Goal: Task Accomplishment & Management: Manage account settings

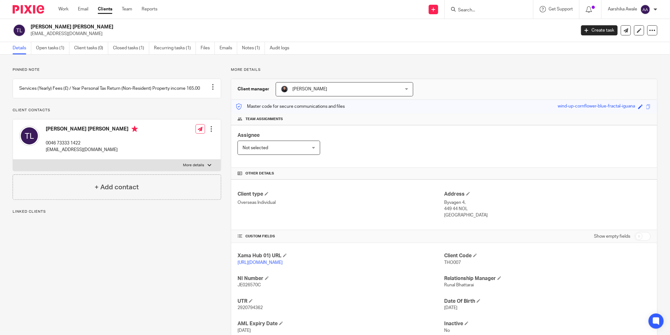
drag, startPoint x: 30, startPoint y: 27, endPoint x: 108, endPoint y: 25, distance: 78.0
click at [108, 25] on div "Thomas David Reffeldt Lund ishyhome@gmail.com" at bounding box center [292, 30] width 559 height 13
drag, startPoint x: 108, startPoint y: 25, endPoint x: 58, endPoint y: 52, distance: 56.2
click at [58, 52] on link "Open tasks (1)" at bounding box center [52, 48] width 33 height 12
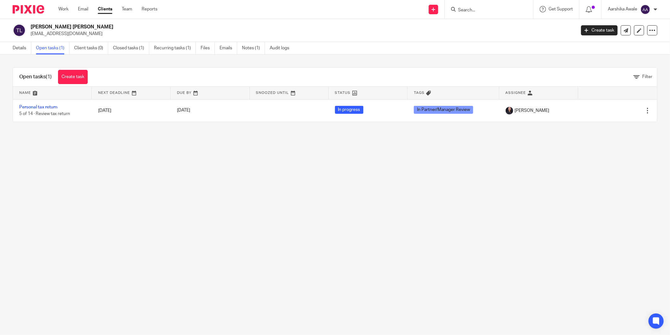
drag, startPoint x: 96, startPoint y: 26, endPoint x: 30, endPoint y: 29, distance: 66.0
click at [30, 29] on div "Thomas David Reffeldt Lund ishyhome@gmail.com" at bounding box center [292, 30] width 559 height 13
copy h2 "Thomas David Reffeldt Lund"
drag, startPoint x: 209, startPoint y: 181, endPoint x: 59, endPoint y: 76, distance: 183.4
click at [209, 180] on main "Thomas David Reffeldt Lund ishyhome@gmail.com Create task Update from Companies…" at bounding box center [335, 167] width 670 height 335
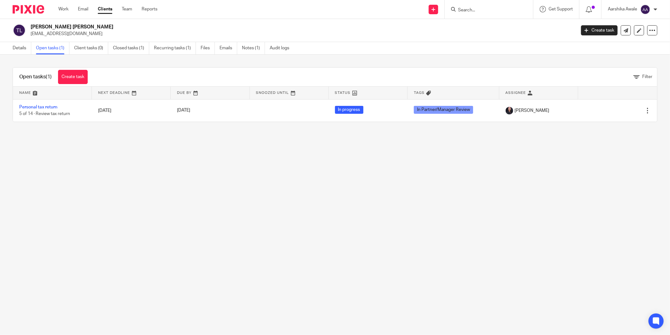
click at [16, 12] on img at bounding box center [29, 9] width 32 height 9
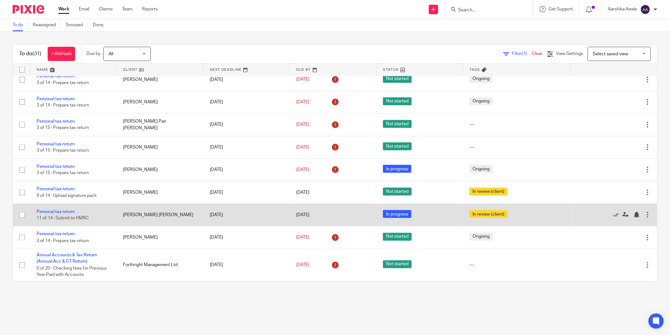
scroll to position [593, 0]
click at [56, 209] on link "Personal tax return" at bounding box center [56, 211] width 38 height 4
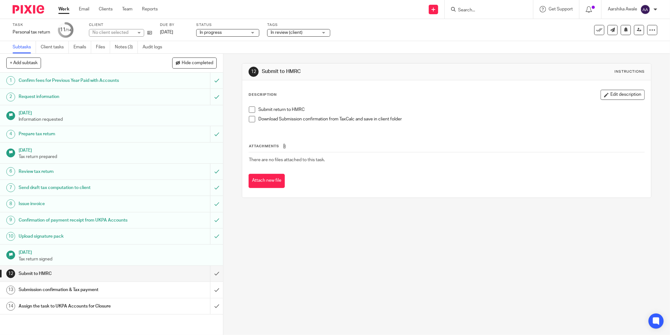
click at [53, 286] on h1 "Submission confirmation & Tax payment" at bounding box center [81, 289] width 124 height 9
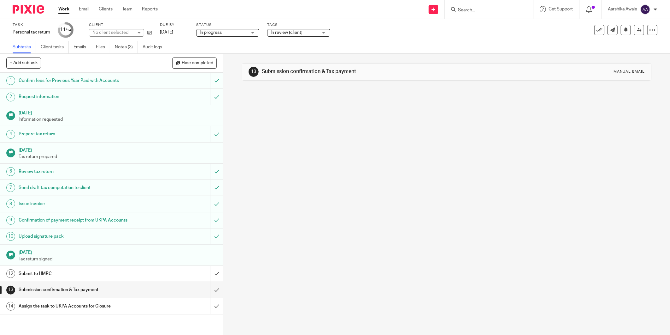
click at [421, 78] on div "13 Submission confirmation & Tax payment Manual email" at bounding box center [446, 71] width 409 height 17
click at [305, 80] on div "13 Submission confirmation & Tax payment Manual email" at bounding box center [446, 71] width 409 height 17
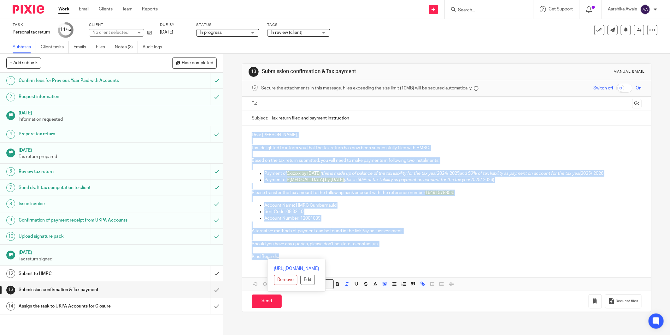
drag, startPoint x: 247, startPoint y: 134, endPoint x: 286, endPoint y: 256, distance: 128.3
click at [286, 256] on div "Dear [PERSON_NAME], I am delighted to inform you that the tax return has now be…" at bounding box center [446, 194] width 409 height 139
copy div "Dear [PERSON_NAME], I am delighted to inform you that the tax return has now be…"
click at [23, 11] on img at bounding box center [29, 9] width 32 height 9
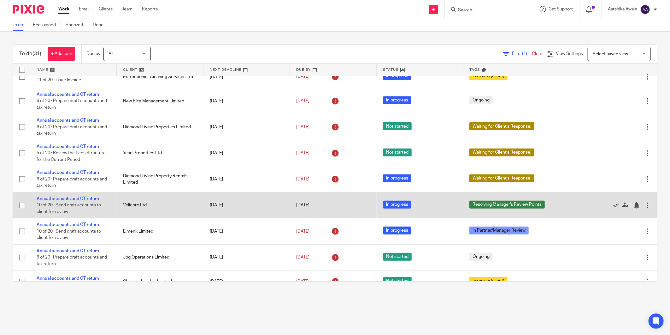
scroll to position [351, 0]
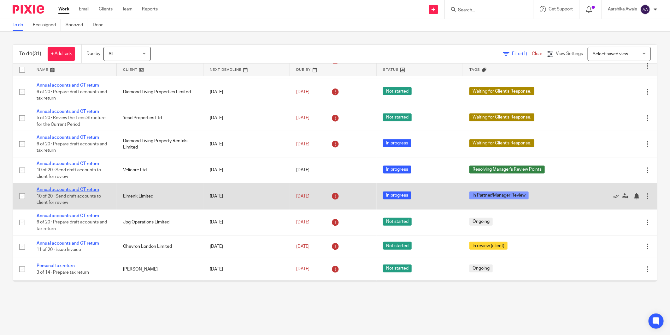
click at [85, 192] on link "Annual accounts and CT return" at bounding box center [68, 189] width 63 height 4
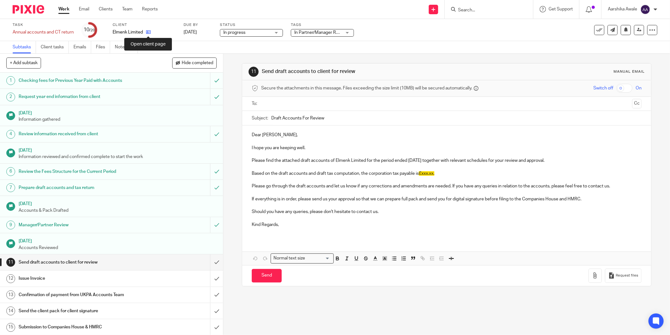
click at [147, 33] on icon at bounding box center [148, 32] width 5 height 5
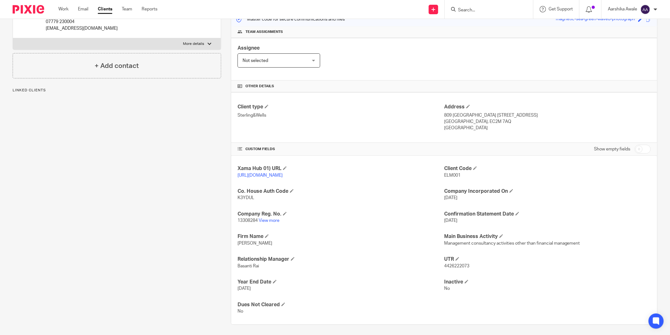
scroll to position [90, 0]
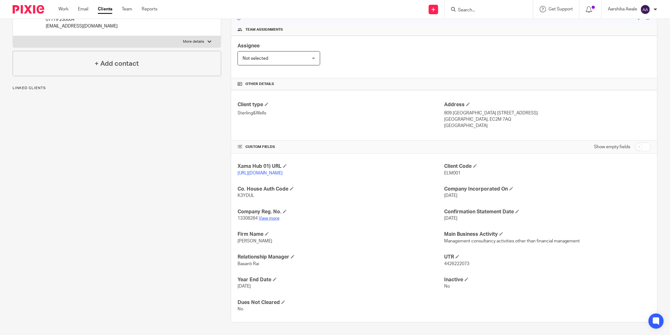
click at [270, 216] on link "View more" at bounding box center [269, 218] width 21 height 4
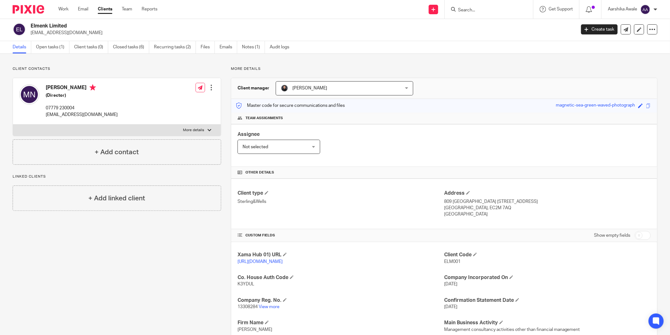
scroll to position [0, 0]
click at [121, 51] on link "Closed tasks (6)" at bounding box center [131, 48] width 36 height 12
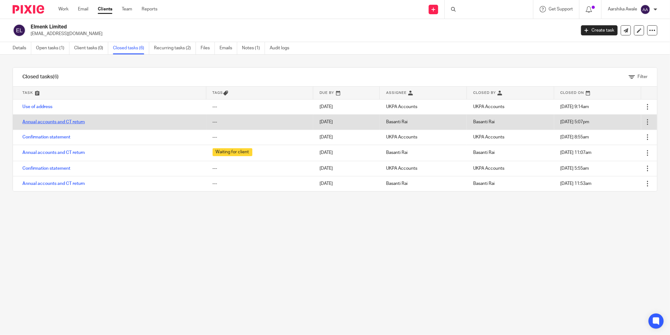
click at [27, 120] on link "Annual accounts and CT return" at bounding box center [53, 122] width 63 height 4
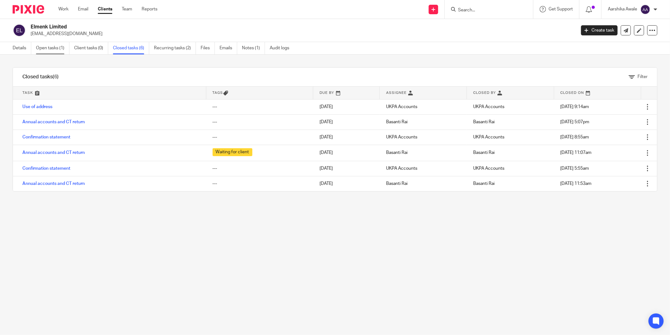
click at [43, 45] on link "Open tasks (1)" at bounding box center [52, 48] width 33 height 12
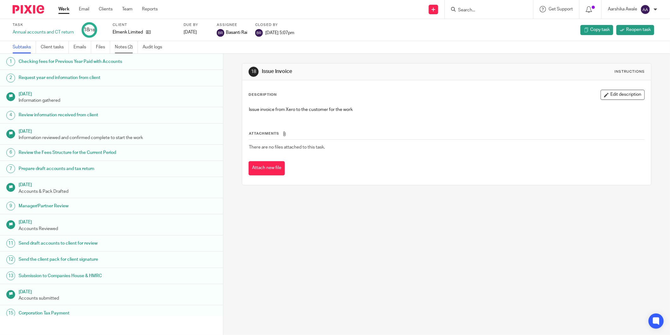
click at [127, 49] on link "Notes (2)" at bounding box center [126, 47] width 23 height 12
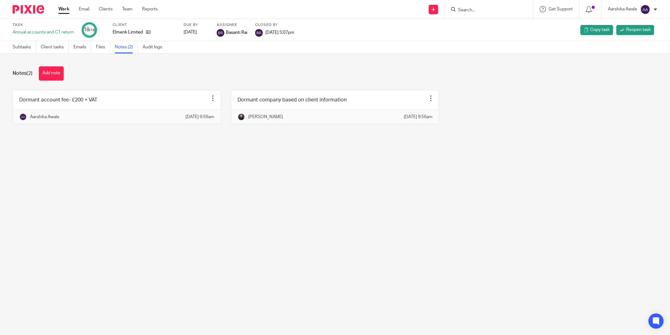
click at [423, 167] on main "Task Annual accounts and CT return 18 /18 Client Elmenk Limited Due by 2025-01-…" at bounding box center [335, 167] width 670 height 335
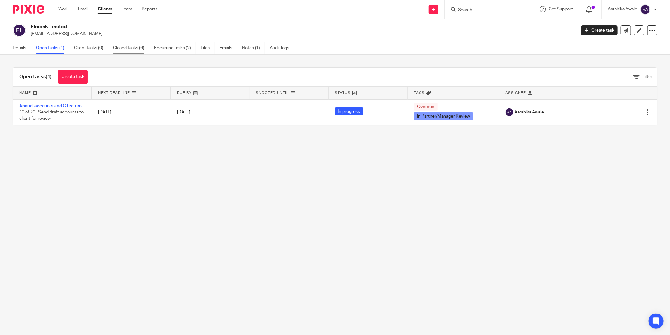
click at [135, 45] on link "Closed tasks (6)" at bounding box center [131, 48] width 36 height 12
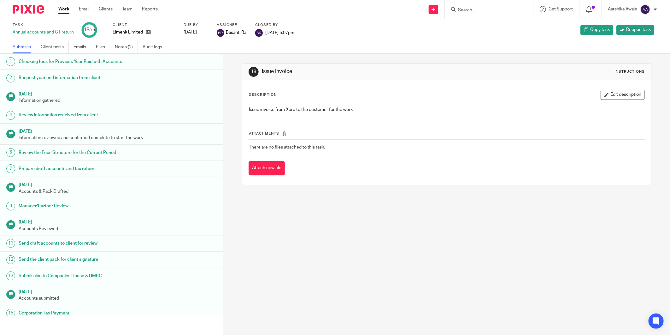
click at [284, 119] on div "Attachments There are no files attached to this task. Attach new file" at bounding box center [447, 146] width 396 height 57
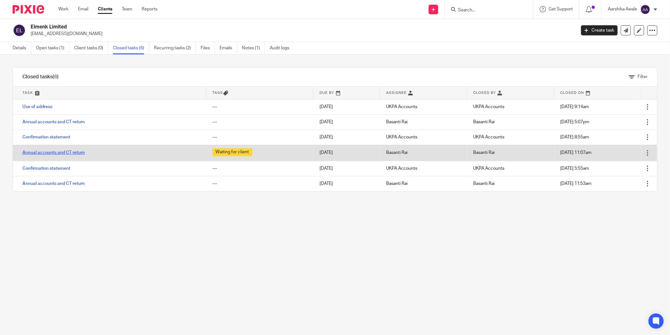
click at [57, 152] on link "Annual accounts and CT return" at bounding box center [53, 152] width 63 height 4
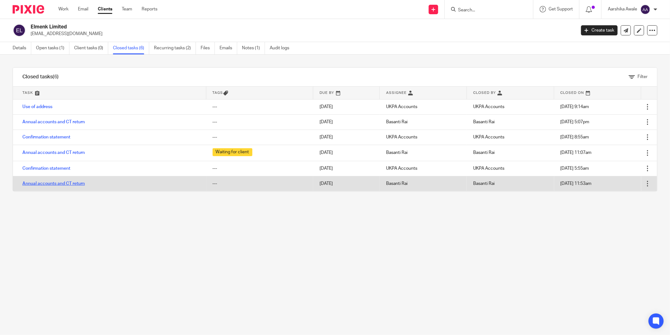
click at [31, 182] on link "Annual accounts and CT return" at bounding box center [53, 183] width 63 height 4
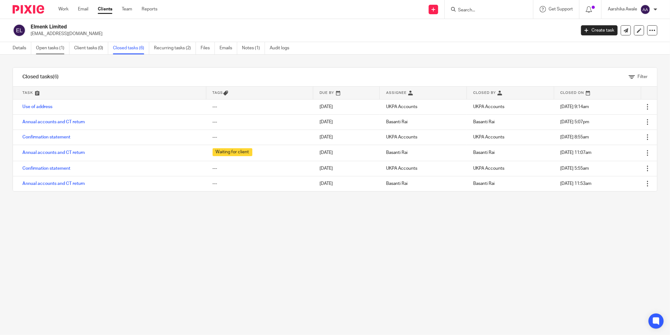
click at [58, 52] on link "Open tasks (1)" at bounding box center [52, 48] width 33 height 12
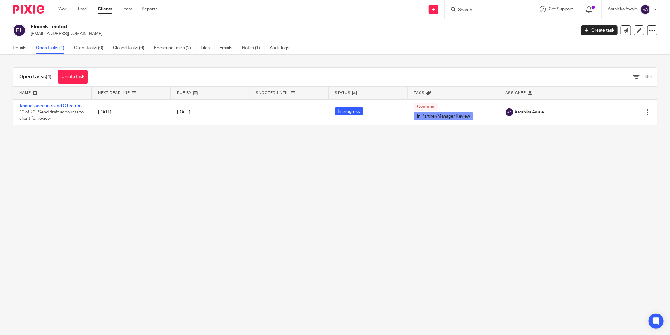
click at [449, 140] on main "Elmenk Limited michelafrancesca.noli@gmail.com Create task Update from Companie…" at bounding box center [335, 167] width 670 height 335
drag, startPoint x: 301, startPoint y: 187, endPoint x: 218, endPoint y: 172, distance: 84.7
click at [218, 172] on main "Elmenk Limited michelafrancesca.noli@gmail.com Create task Update from Companie…" at bounding box center [335, 167] width 670 height 335
click at [25, 7] on img at bounding box center [29, 9] width 32 height 9
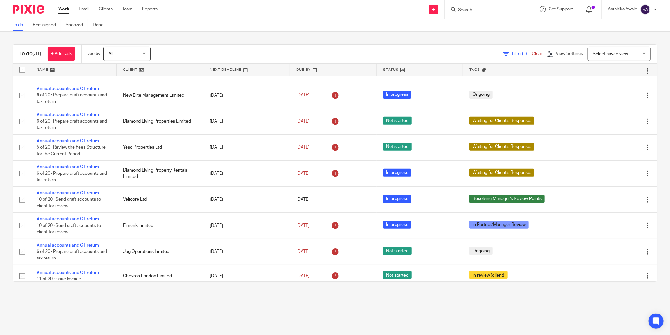
scroll to position [313, 0]
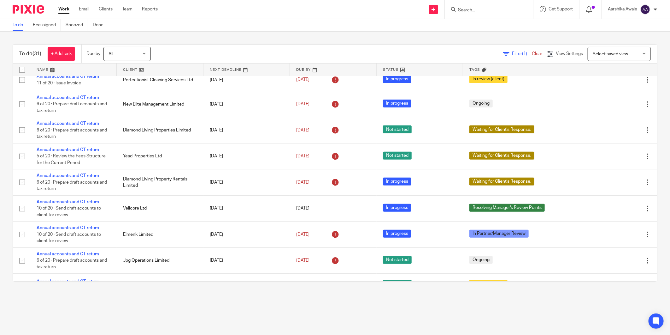
click at [468, 307] on main "To do Reassigned Snoozed Done To do (31) + Add task Due by All All Today Tomorr…" at bounding box center [335, 167] width 670 height 335
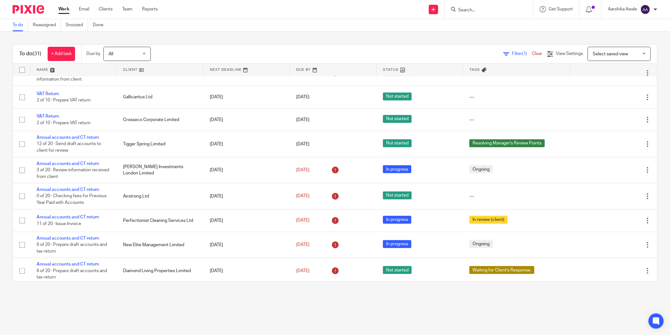
scroll to position [242, 0]
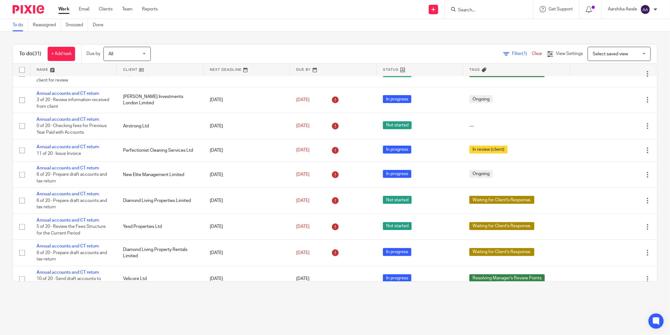
click at [498, 311] on main "To do Reassigned Snoozed Done To do (31) + Add task Due by All All Today Tomorr…" at bounding box center [335, 167] width 670 height 335
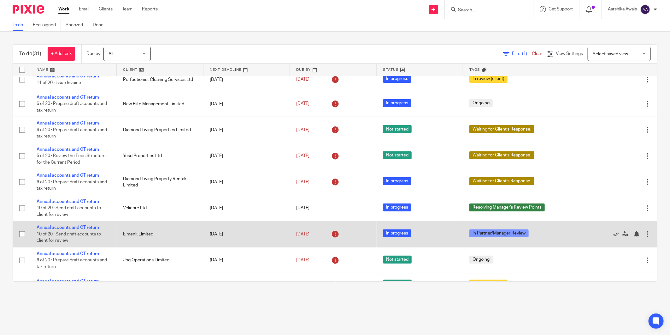
scroll to position [351, 0]
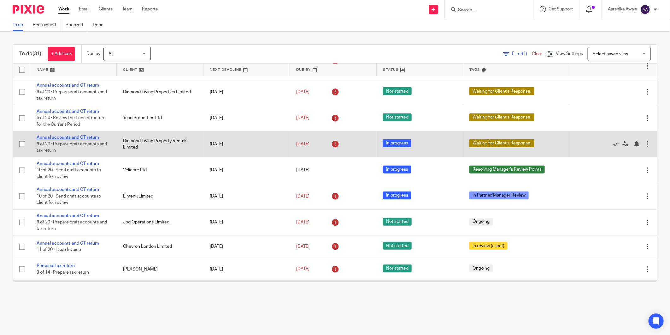
click at [49, 140] on link "Annual accounts and CT return" at bounding box center [68, 137] width 63 height 4
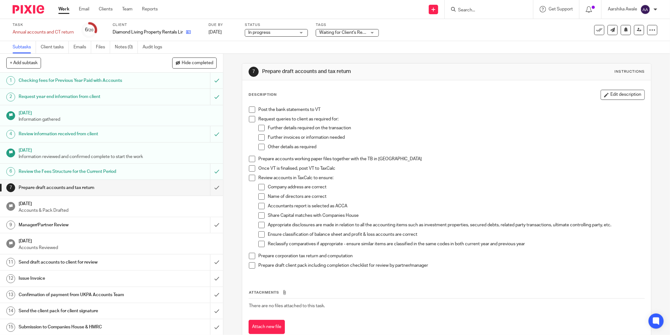
click at [187, 35] on link at bounding box center [187, 32] width 8 height 6
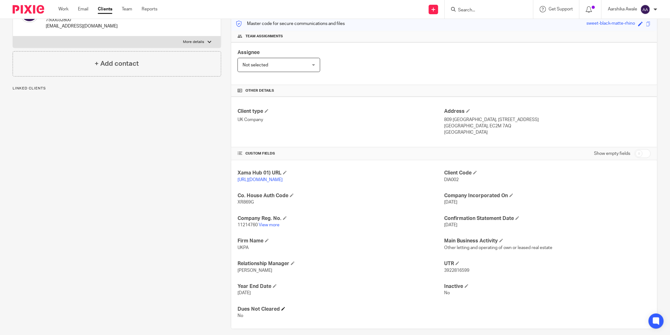
scroll to position [90, 0]
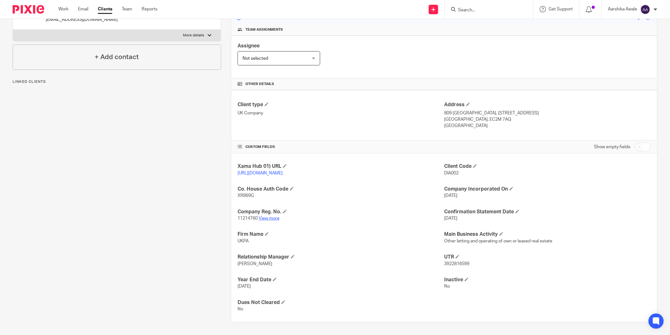
click at [272, 218] on link "View more" at bounding box center [269, 218] width 21 height 4
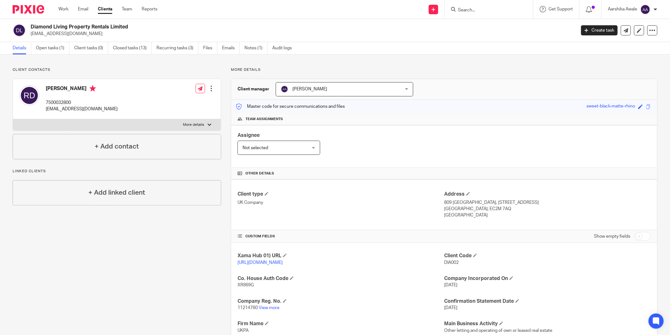
click at [33, 11] on img at bounding box center [29, 9] width 32 height 9
click at [128, 49] on link "Closed tasks (13)" at bounding box center [132, 48] width 39 height 12
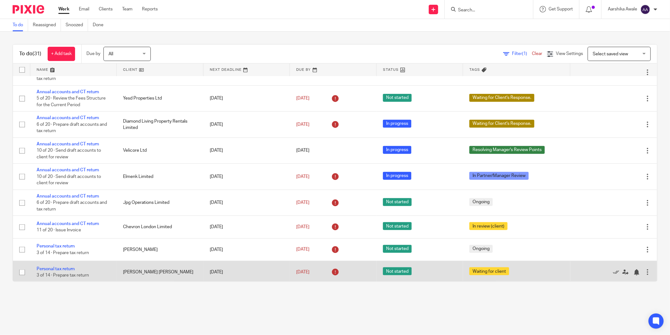
scroll to position [421, 0]
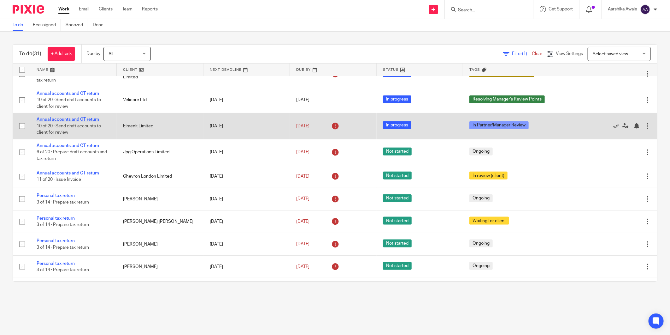
click at [55, 122] on link "Annual accounts and CT return" at bounding box center [68, 119] width 63 height 4
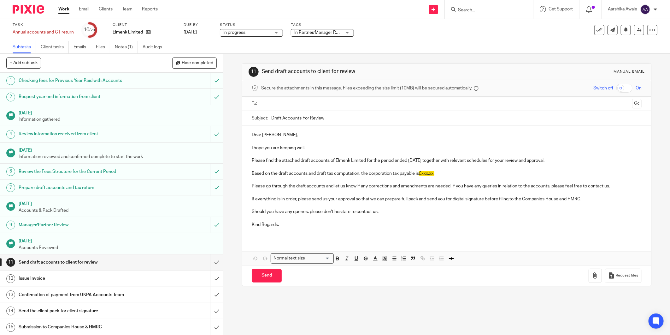
click at [114, 55] on div "+ Add subtask Hide completed Cancel + Add" at bounding box center [111, 63] width 223 height 19
click at [120, 52] on link "Notes (1)" at bounding box center [126, 47] width 23 height 12
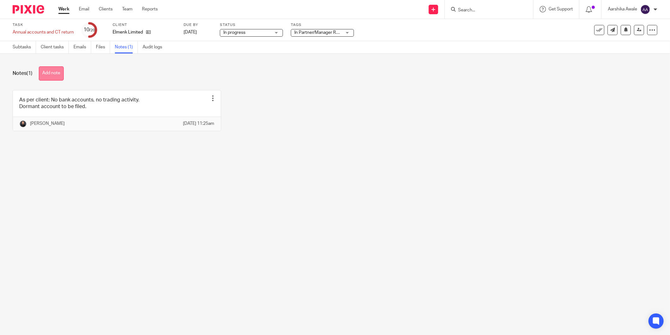
click at [52, 74] on button "Add note" at bounding box center [51, 73] width 25 height 14
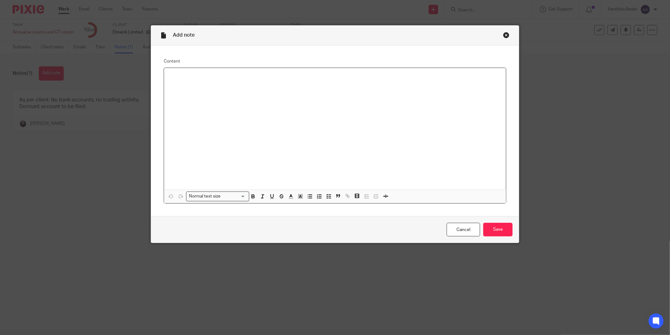
click at [196, 82] on div at bounding box center [335, 129] width 342 height 122
drag, startPoint x: 117, startPoint y: 28, endPoint x: 121, endPoint y: 30, distance: 4.8
click at [117, 29] on div "Add note Content Fees- Normal text size Loading... Remove Edit Insert new video…" at bounding box center [335, 167] width 670 height 335
click at [505, 34] on div "Close this dialog window" at bounding box center [507, 35] width 6 height 6
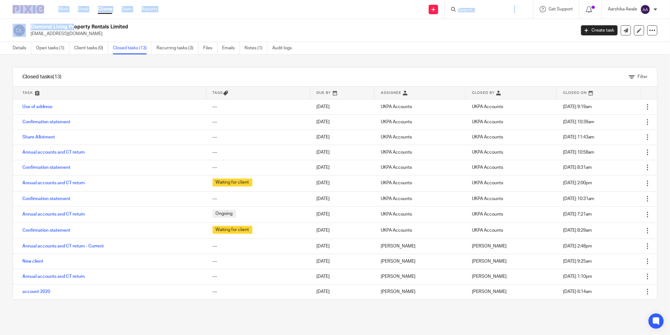
click at [33, 13] on img at bounding box center [29, 9] width 32 height 9
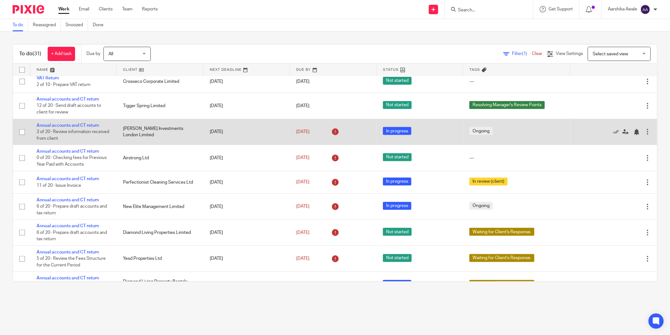
scroll to position [316, 0]
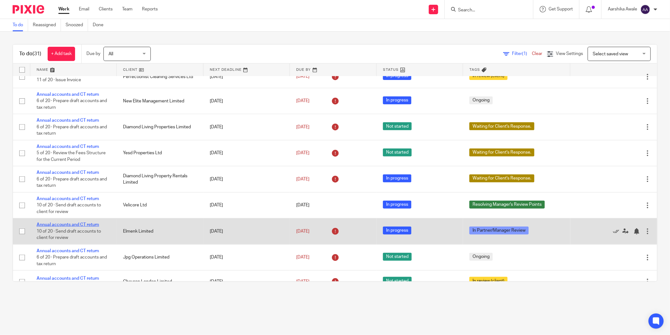
click at [58, 227] on link "Annual accounts and CT return" at bounding box center [68, 224] width 63 height 4
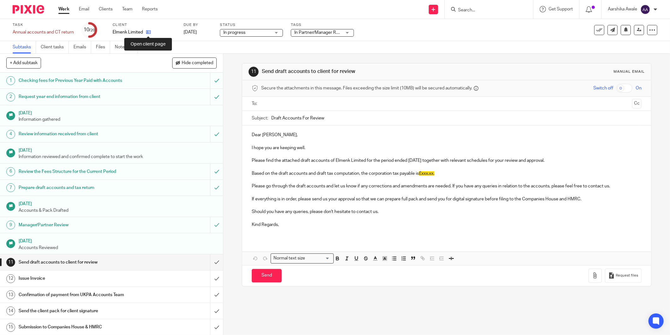
click at [148, 30] on icon at bounding box center [148, 32] width 5 height 5
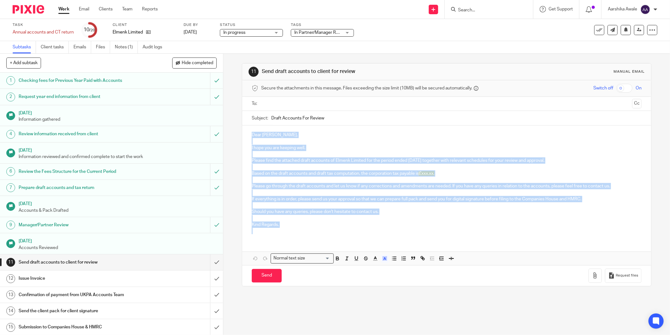
drag, startPoint x: 286, startPoint y: 229, endPoint x: 248, endPoint y: 133, distance: 103.0
click at [248, 133] on div "Dear Michela, I hope you are keeping well. Please find the attached draft accou…" at bounding box center [446, 181] width 409 height 113
copy div "Dear Michela, I hope you are keeping well. Please find the attached draft accou…"
click at [137, 48] on link "Notes (1)" at bounding box center [126, 47] width 23 height 12
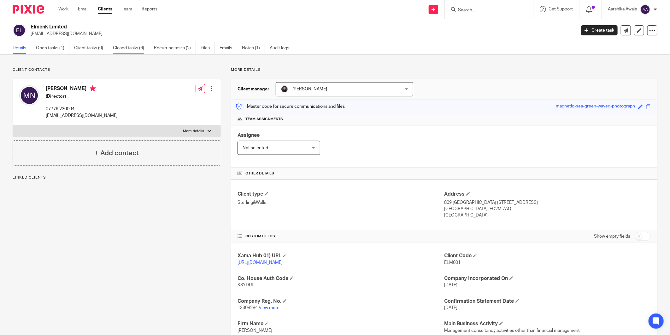
click at [140, 47] on link "Closed tasks (6)" at bounding box center [131, 48] width 36 height 12
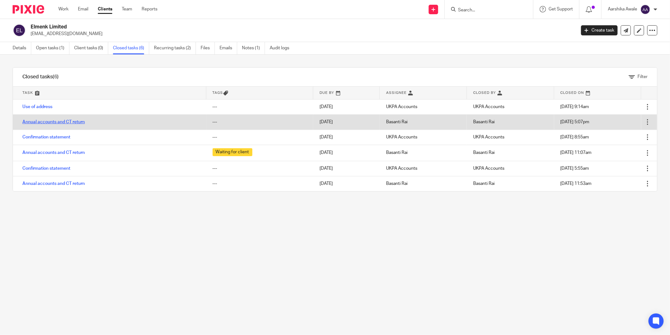
click at [50, 121] on link "Annual accounts and CT return" at bounding box center [53, 122] width 63 height 4
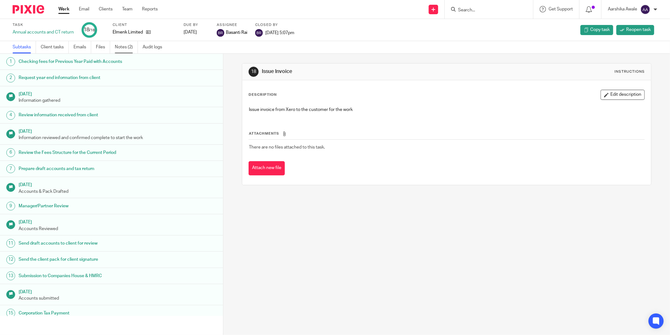
click at [129, 50] on link "Notes (2)" at bounding box center [126, 47] width 23 height 12
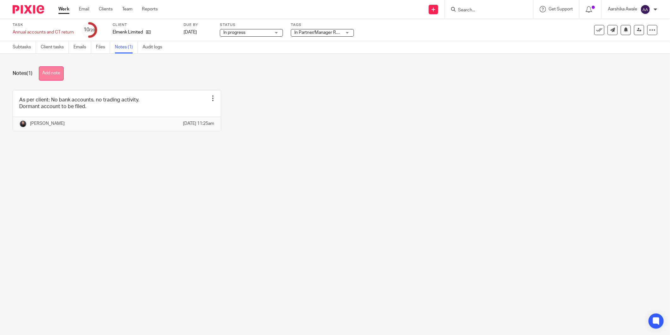
click at [58, 77] on button "Add note" at bounding box center [51, 73] width 25 height 14
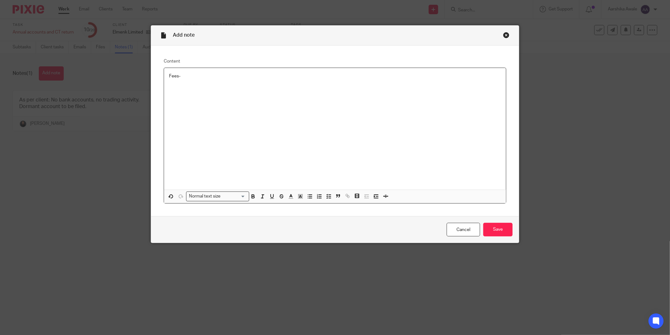
click at [205, 79] on p "Fees-" at bounding box center [335, 76] width 332 height 6
click at [497, 232] on input "Save" at bounding box center [498, 230] width 29 height 14
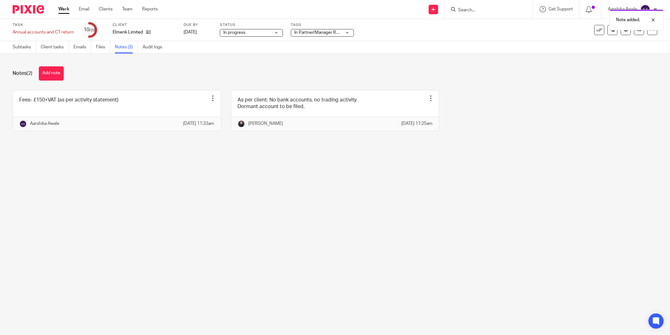
click at [305, 33] on span "In Partner/Manager Review" at bounding box center [321, 32] width 53 height 4
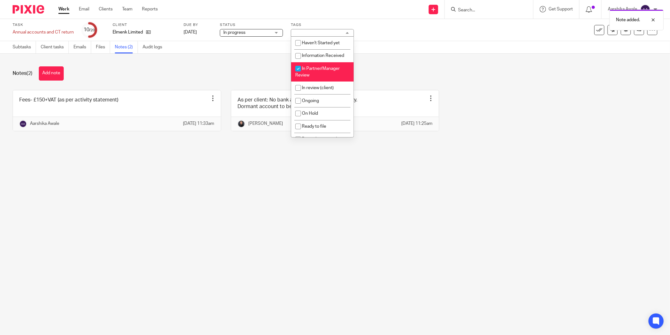
click at [311, 70] on span "In Partner/Manager Review" at bounding box center [317, 71] width 45 height 11
checkbox input "false"
click at [318, 94] on li "In review (client)" at bounding box center [322, 87] width 63 height 13
checkbox input "true"
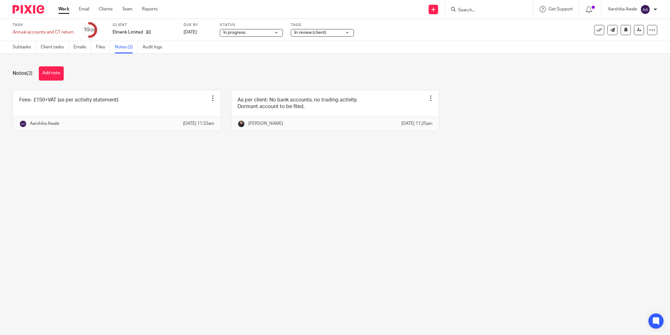
click at [207, 82] on div "Notes (2) Add note Fees- £150+VAT (as per activity statement) Edit note Delete …" at bounding box center [335, 103] width 670 height 99
click at [26, 47] on link "Subtasks" at bounding box center [24, 47] width 23 height 12
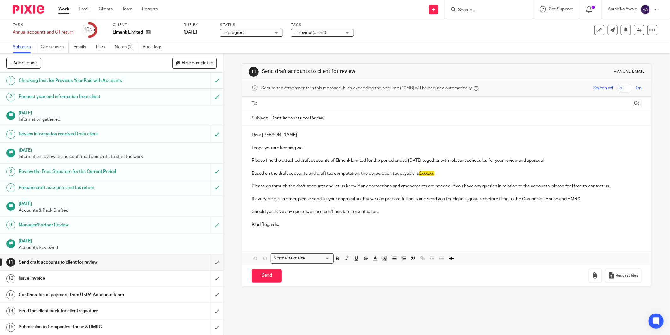
drag, startPoint x: 329, startPoint y: 116, endPoint x: 250, endPoint y: 106, distance: 79.8
click at [250, 106] on form "Secure the attachments in this message. Files exceeding the size limit (10MB) w…" at bounding box center [446, 183] width 409 height 206
click at [209, 265] on input "submit" at bounding box center [111, 262] width 223 height 16
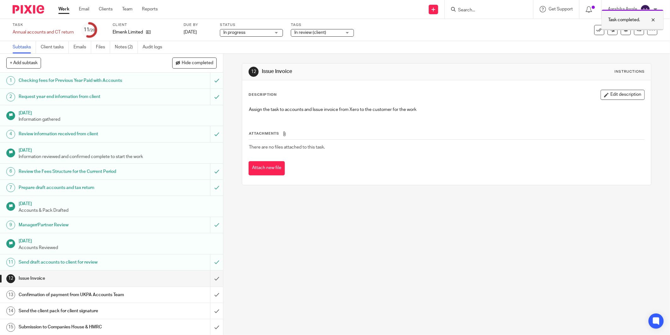
click at [655, 21] on div at bounding box center [649, 20] width 17 height 8
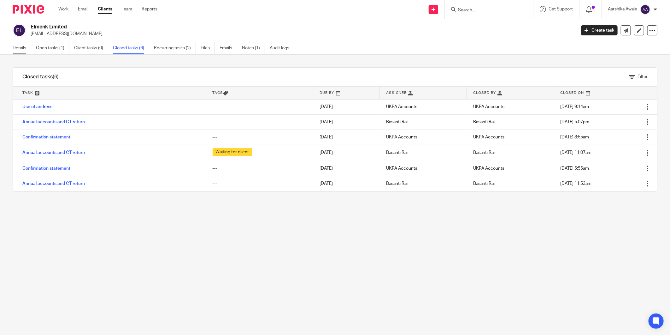
click at [17, 48] on link "Details" at bounding box center [22, 48] width 19 height 12
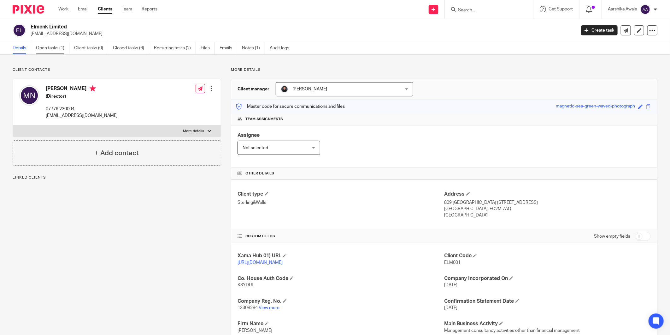
click at [40, 49] on link "Open tasks (1)" at bounding box center [52, 48] width 33 height 12
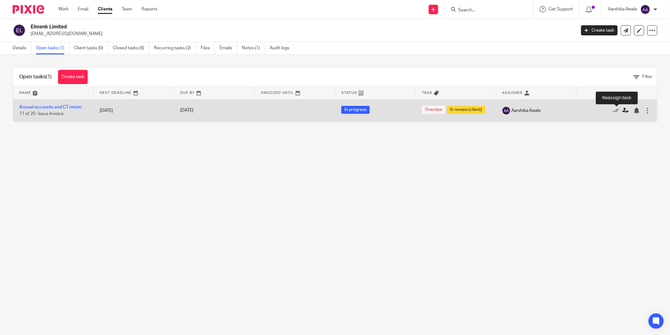
click at [623, 112] on icon at bounding box center [626, 110] width 6 height 6
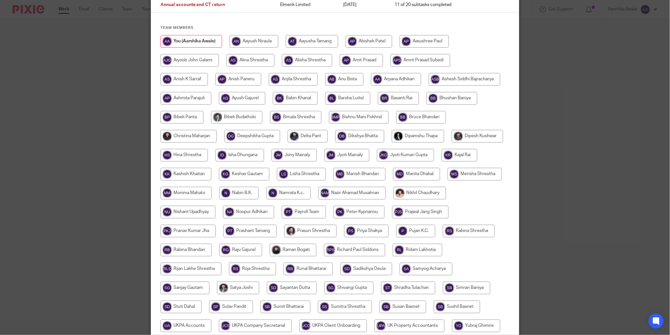
scroll to position [105, 0]
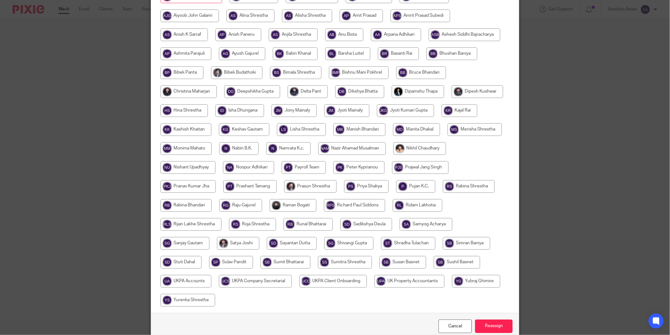
click at [212, 284] on input "radio" at bounding box center [186, 281] width 51 height 13
radio input "true"
click at [505, 325] on input "Reassign" at bounding box center [494, 326] width 38 height 14
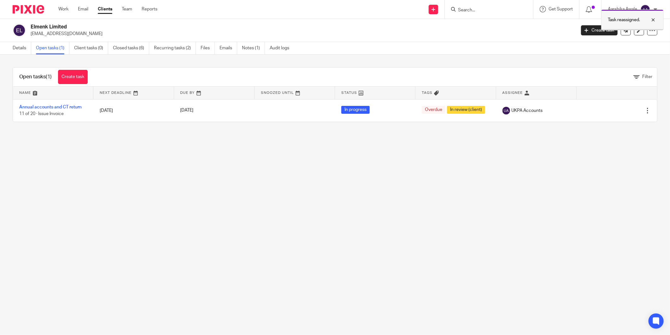
drag, startPoint x: 655, startPoint y: 24, endPoint x: 653, endPoint y: 20, distance: 5.0
click at [653, 20] on div "Task reassigned." at bounding box center [633, 19] width 63 height 21
click at [460, 161] on main "Elmenk Limited michelafrancesca.noli@gmail.com Create task Update from Companie…" at bounding box center [335, 167] width 670 height 335
click at [15, 10] on img at bounding box center [29, 9] width 32 height 9
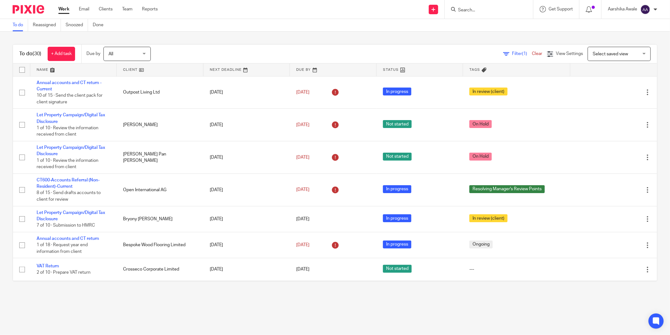
click at [483, 303] on main "To do Reassigned Snoozed Done To do (30) + Add task Due by All All Today Tomorr…" at bounding box center [335, 167] width 670 height 335
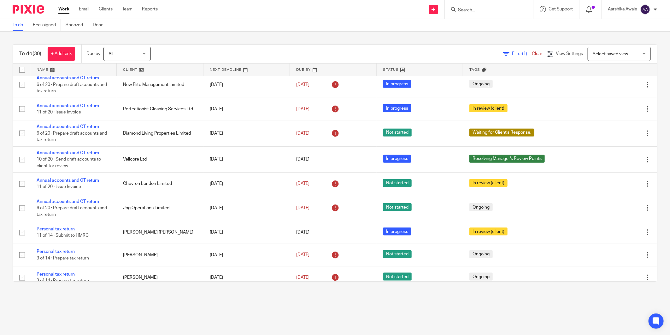
scroll to position [351, 0]
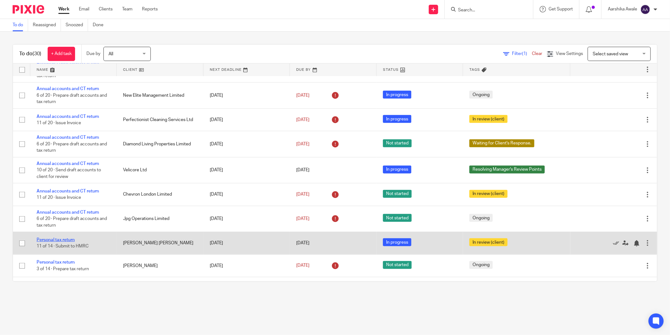
click at [67, 242] on link "Personal tax return" at bounding box center [56, 239] width 38 height 4
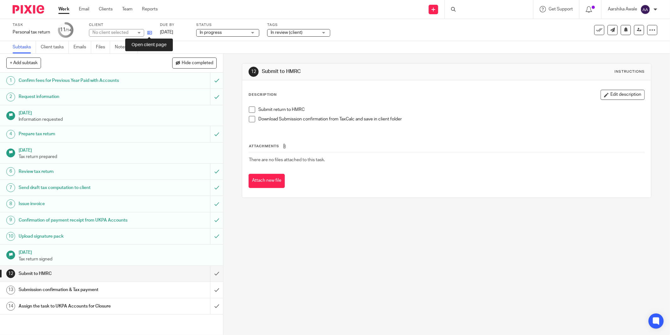
click at [151, 32] on icon at bounding box center [149, 32] width 5 height 5
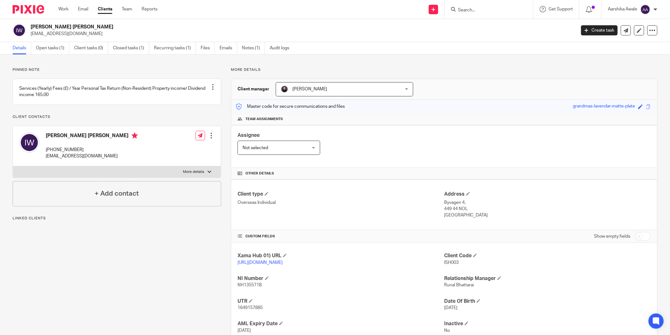
click at [209, 139] on div at bounding box center [211, 135] width 6 height 6
click at [201, 155] on link "Edit contact" at bounding box center [181, 156] width 60 height 9
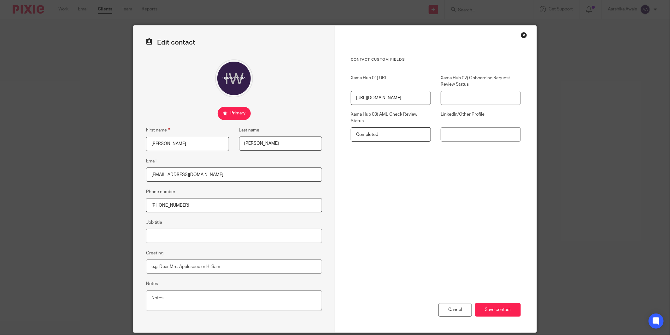
click at [521, 35] on div "Close this dialog window" at bounding box center [524, 35] width 6 height 6
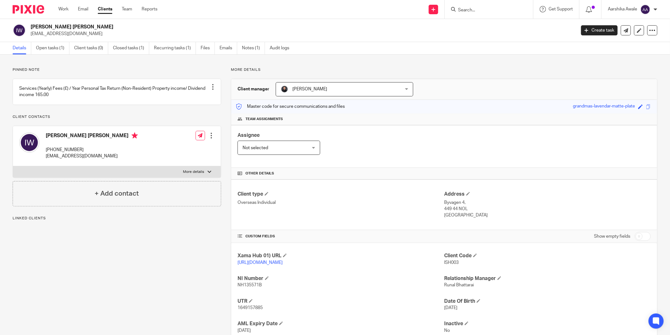
click at [38, 10] on img at bounding box center [29, 9] width 32 height 9
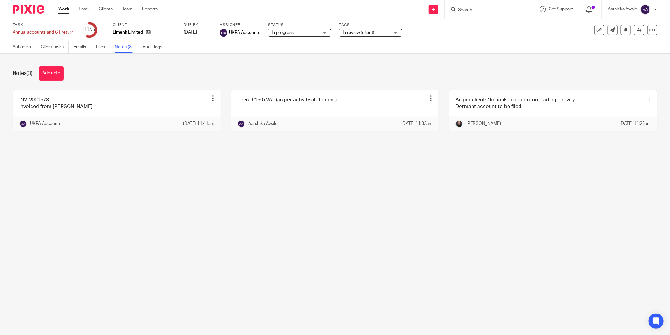
click at [117, 74] on div "Notes (3) Add note" at bounding box center [335, 73] width 645 height 14
click at [21, 7] on img at bounding box center [29, 9] width 32 height 9
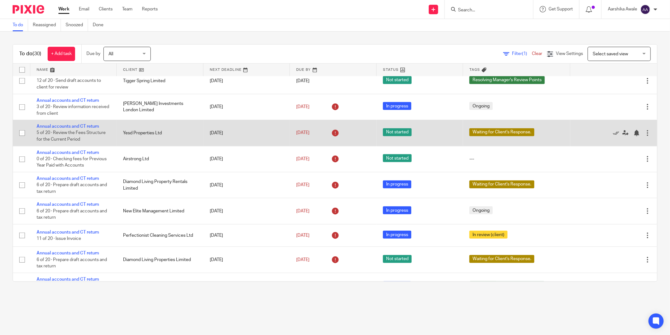
scroll to position [245, 0]
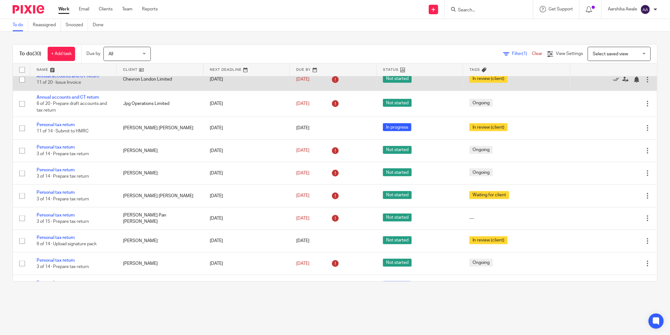
scroll to position [391, 0]
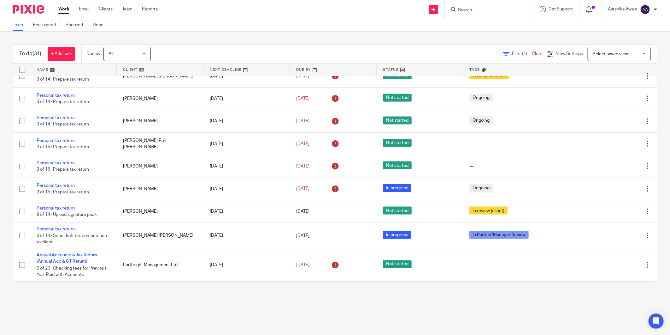
scroll to position [593, 0]
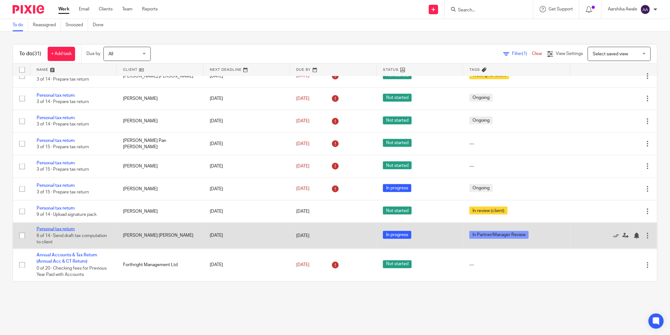
click at [41, 227] on link "Personal tax return" at bounding box center [56, 229] width 38 height 4
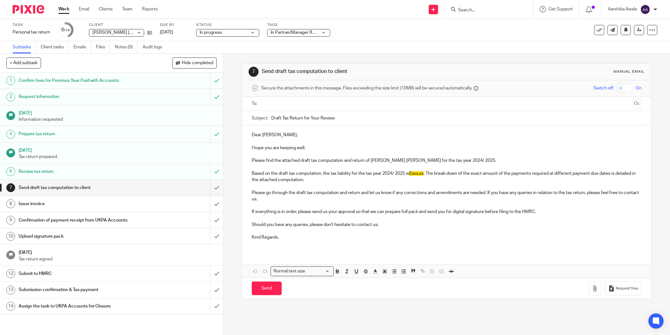
click at [314, 36] on div "Tags In Partner/Manager Review Haven't Started yet Information Received In Part…" at bounding box center [298, 29] width 63 height 15
click at [267, 170] on p at bounding box center [447, 167] width 390 height 6
